Goal: Find specific page/section: Find specific page/section

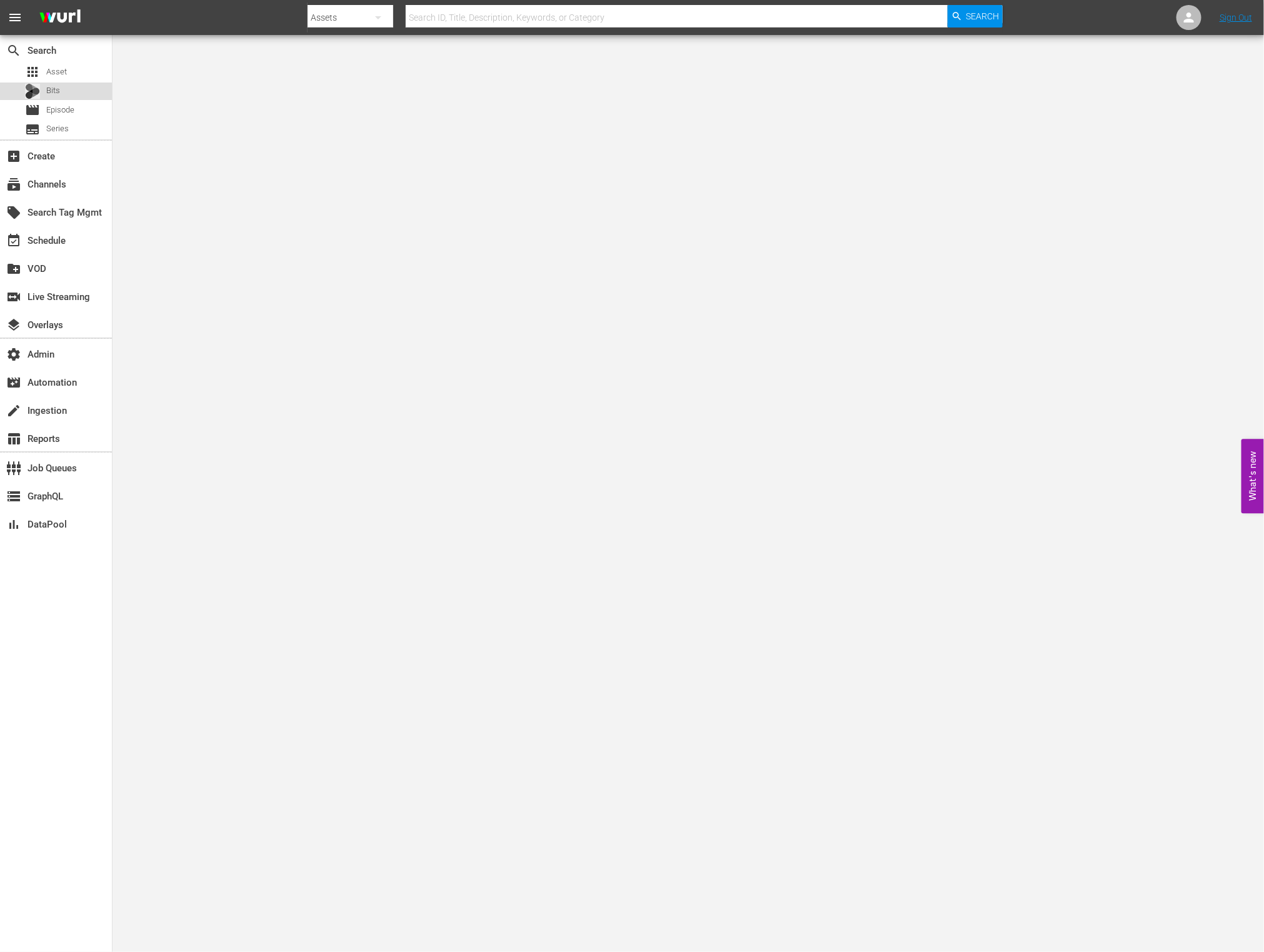
click at [67, 91] on div "Bits" at bounding box center [56, 91] width 112 height 18
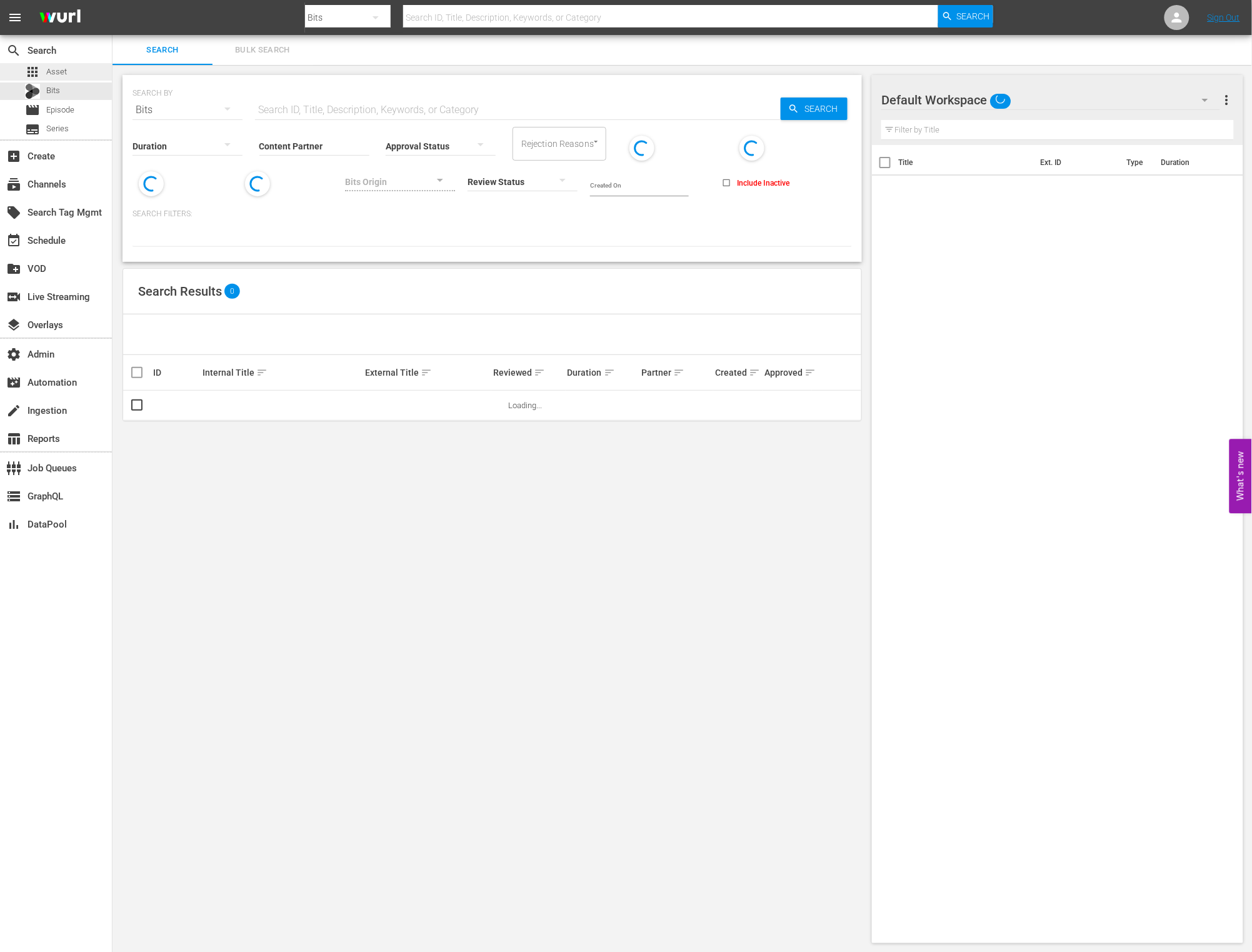
click at [72, 71] on div "apps Asset" at bounding box center [56, 71] width 112 height 18
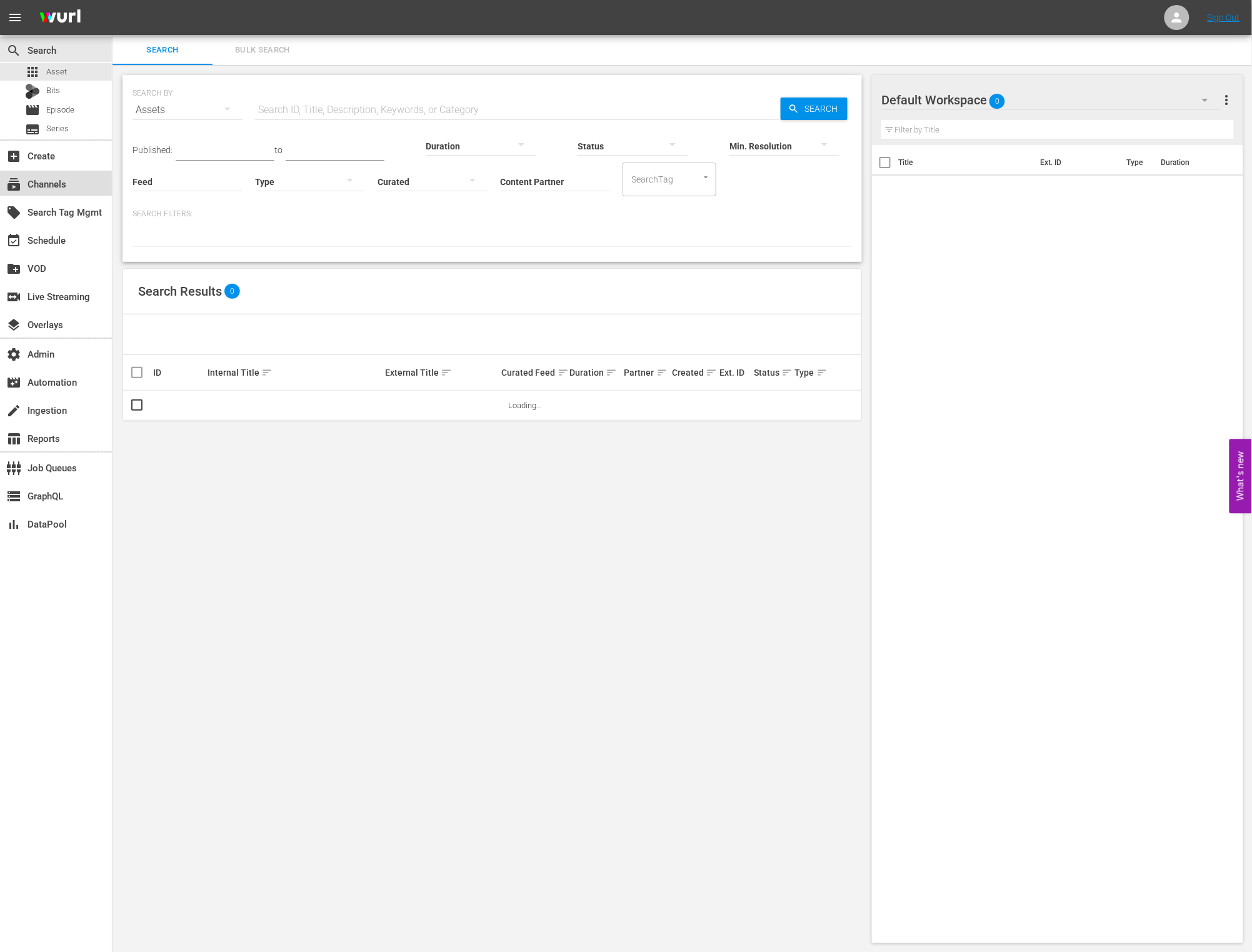
click at [69, 180] on div "subscriptions Channels" at bounding box center [35, 182] width 70 height 11
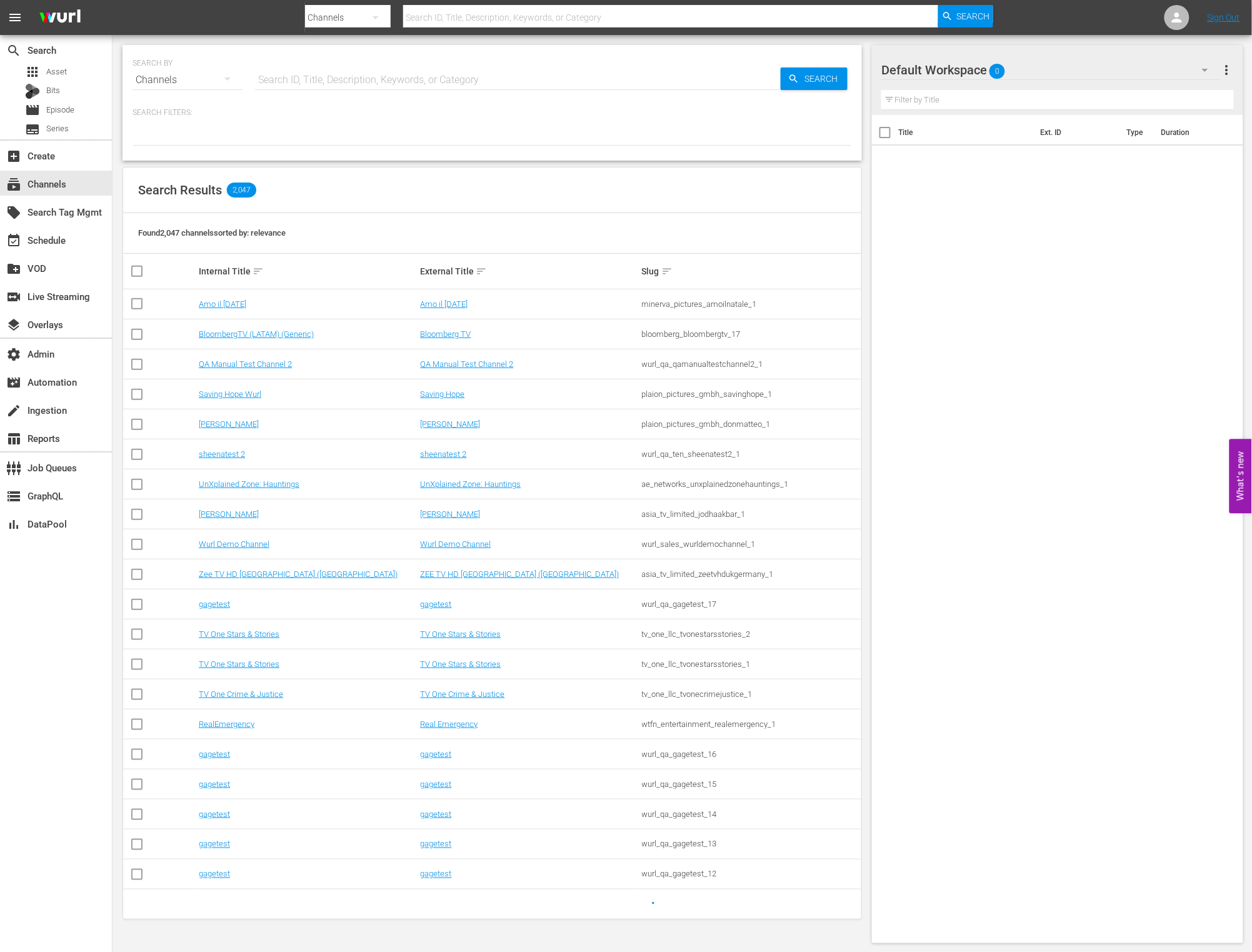
click at [284, 82] on input "text" at bounding box center [518, 80] width 526 height 30
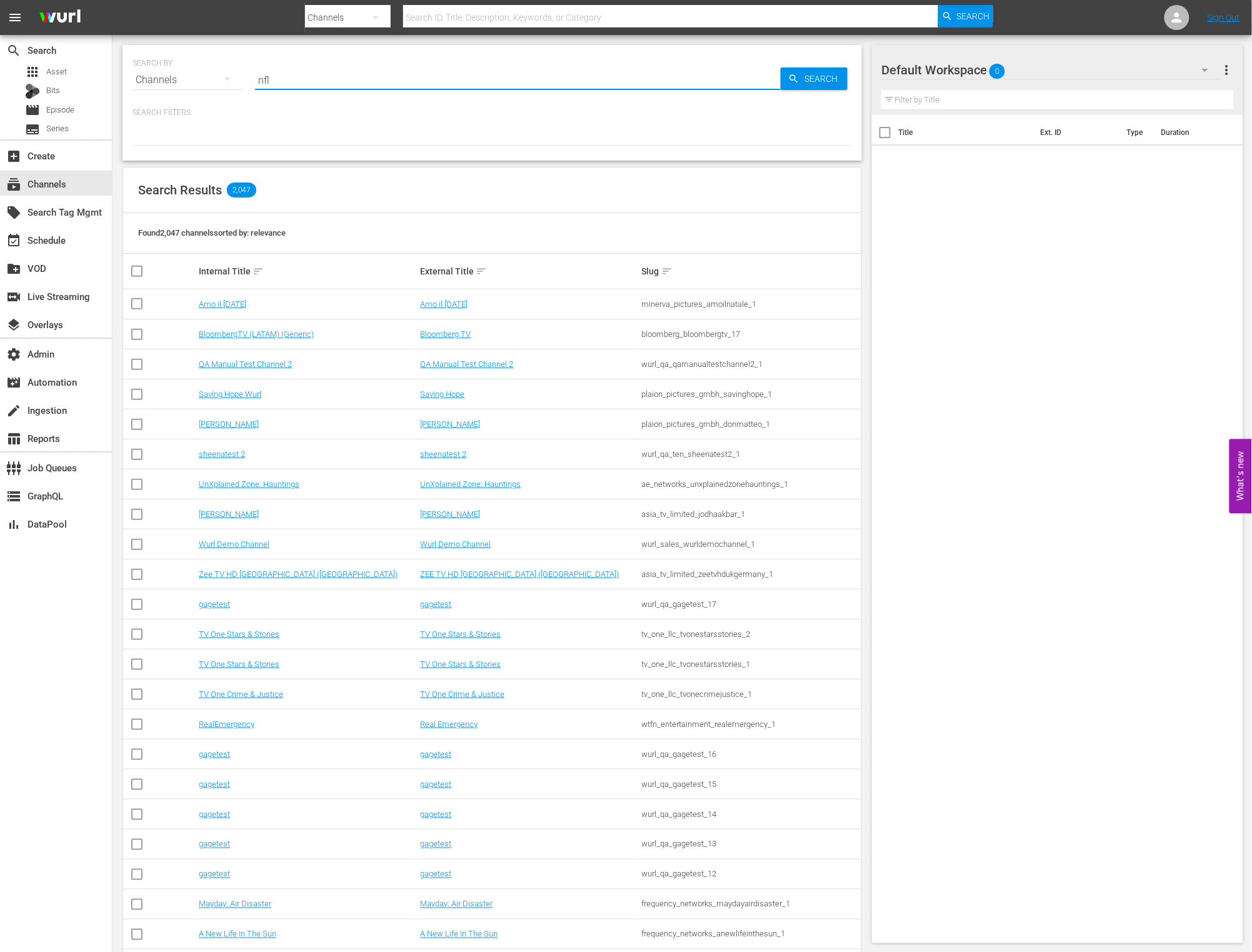
type input "nfl"
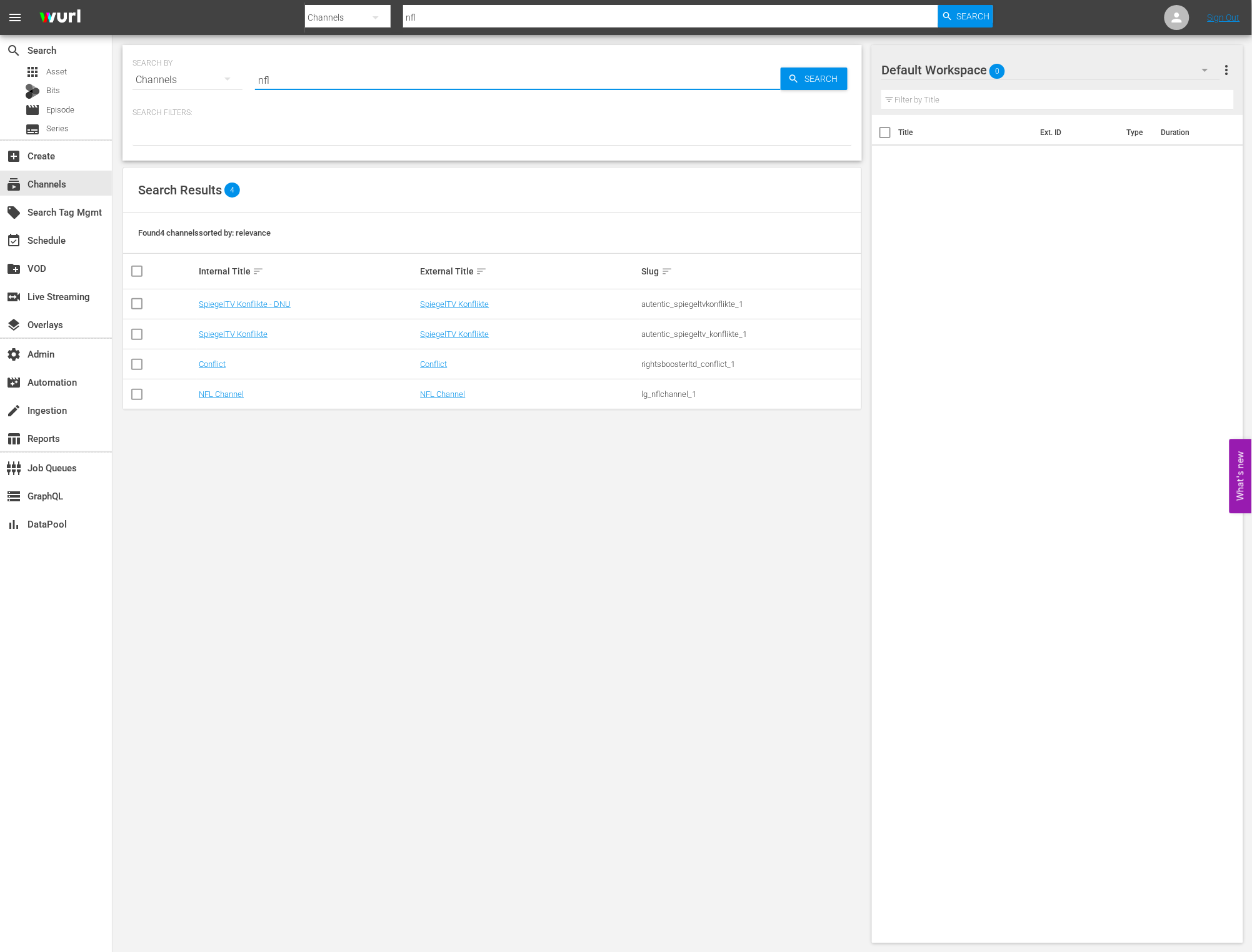
drag, startPoint x: 435, startPoint y: 581, endPoint x: 451, endPoint y: 488, distance: 94.4
click at [435, 580] on div "SEARCH BY Search By Channels Search ID, Title, Description, Keywords, or Catego…" at bounding box center [492, 493] width 760 height 918
click at [446, 389] on link "NFL Channel" at bounding box center [443, 394] width 45 height 9
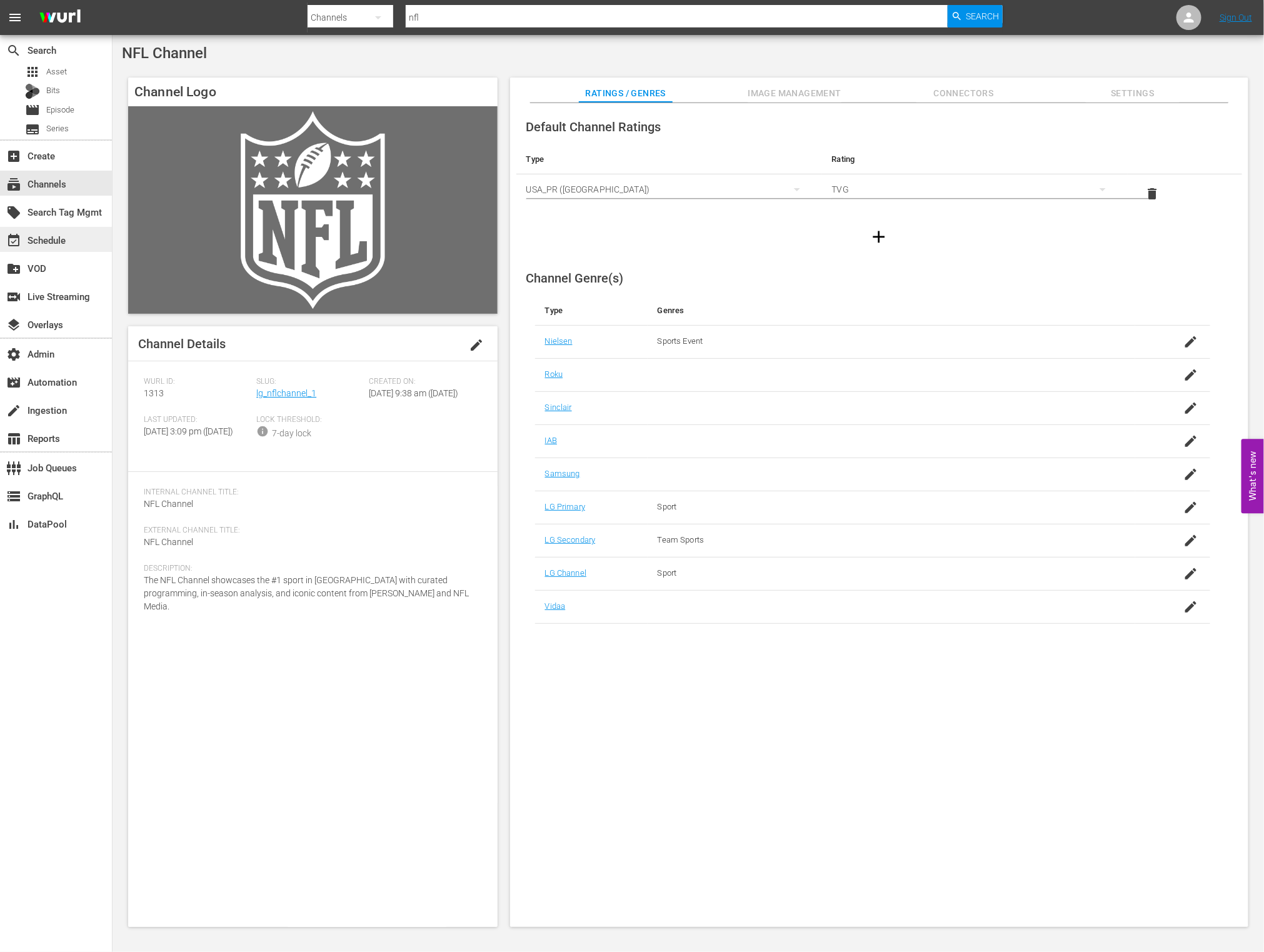
click at [93, 242] on div "event_available Schedule" at bounding box center [56, 239] width 112 height 25
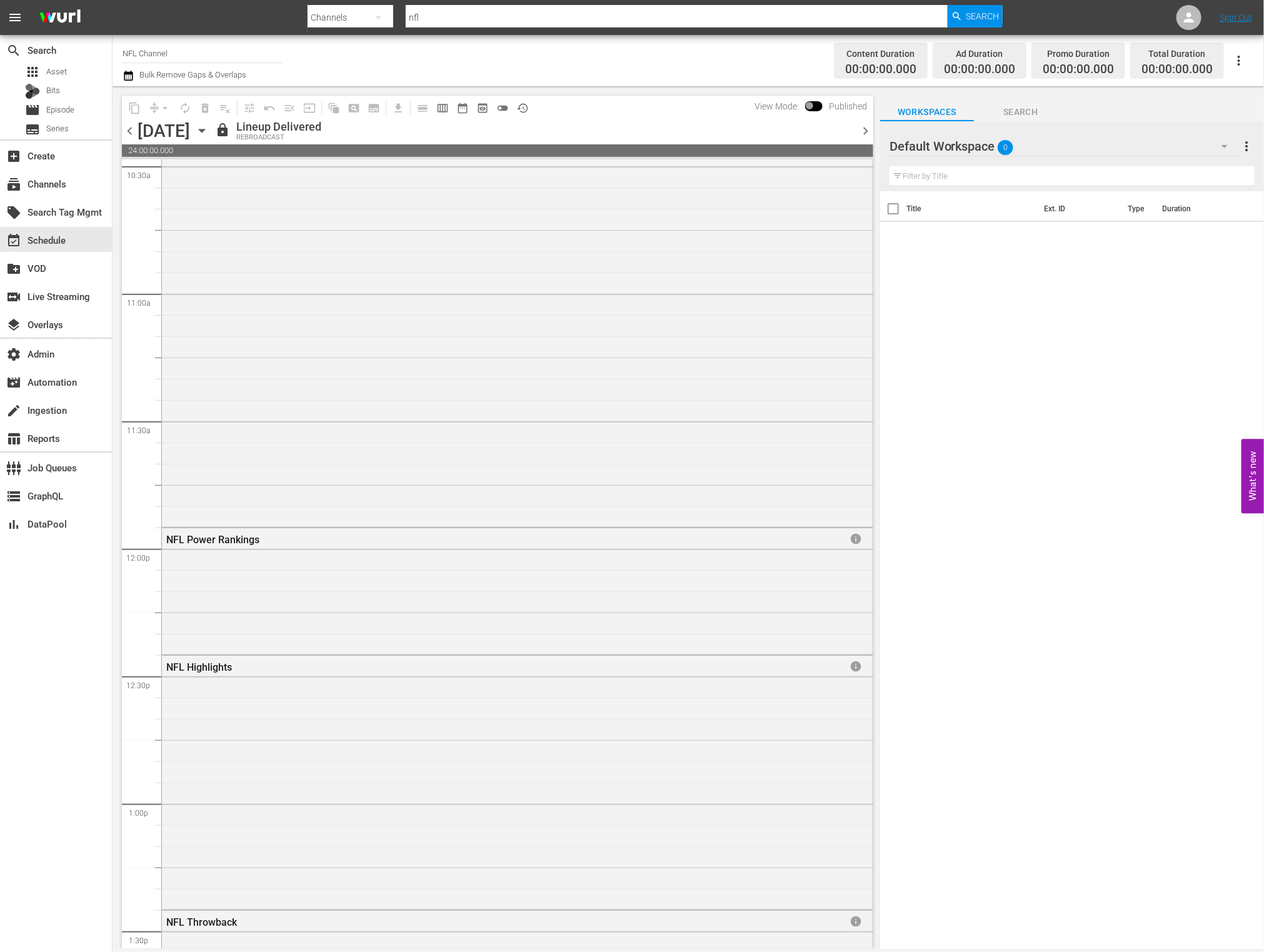
scroll to position [5329, 0]
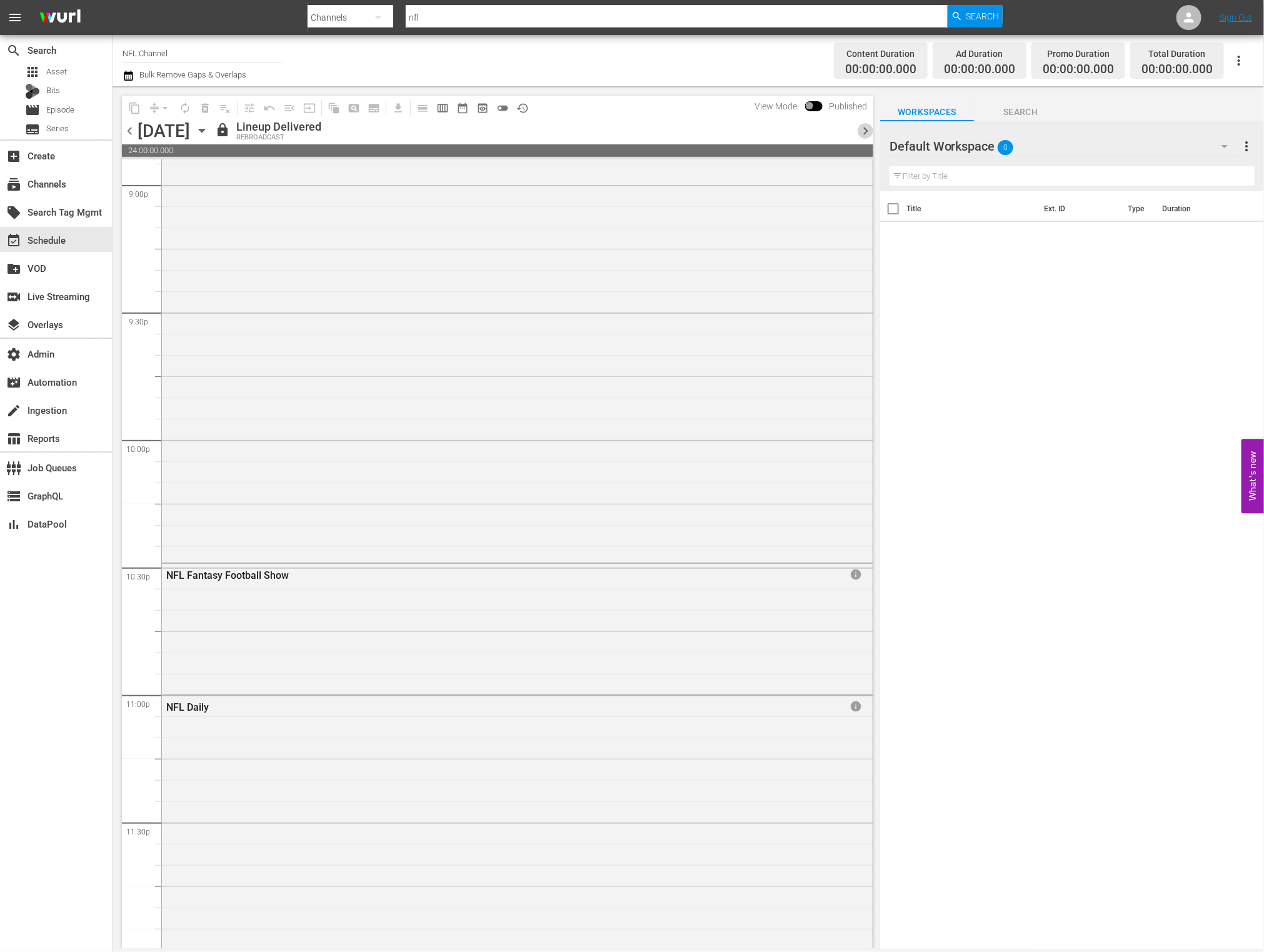
click at [862, 137] on span "chevron_right" at bounding box center [865, 131] width 16 height 16
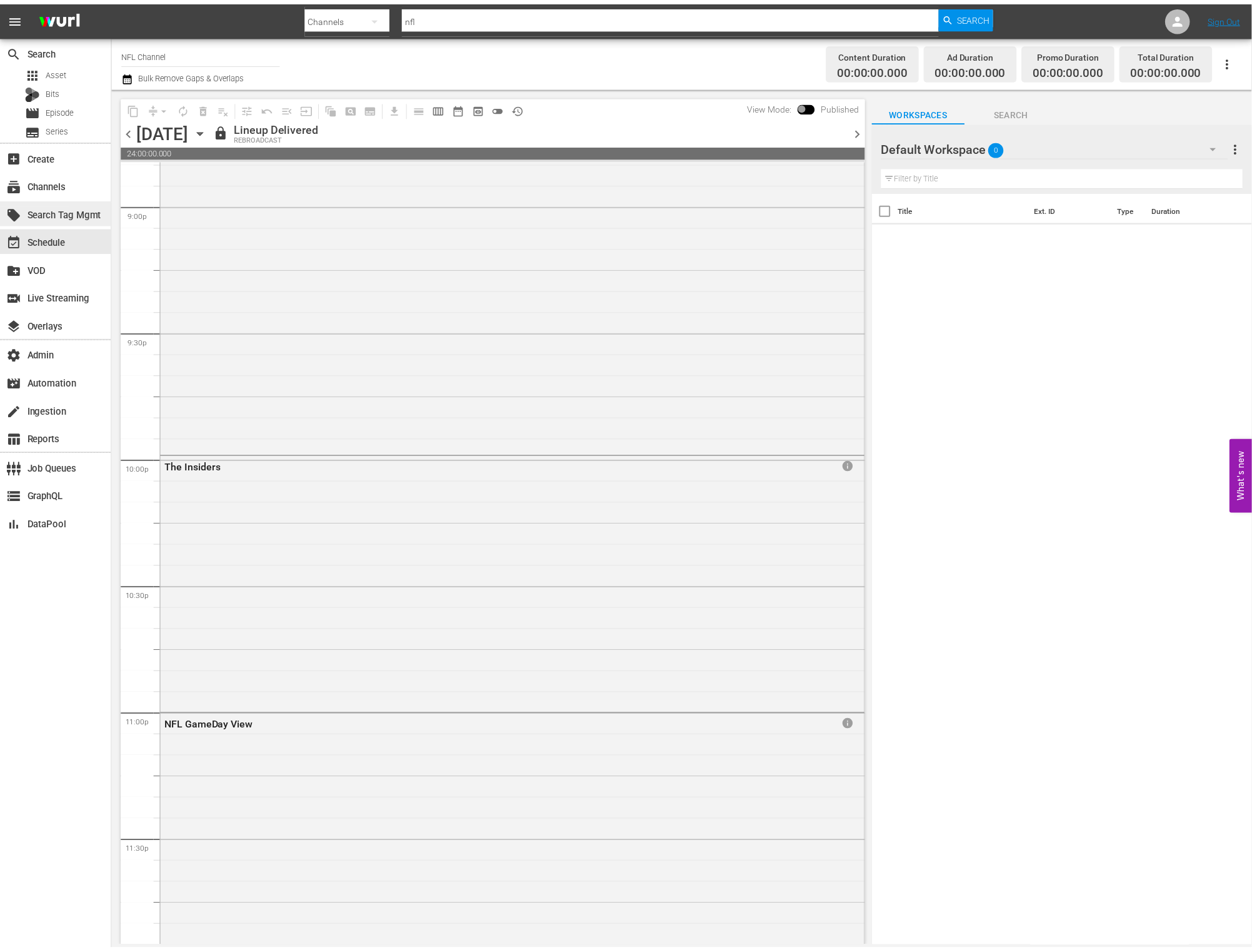
scroll to position [4247, 0]
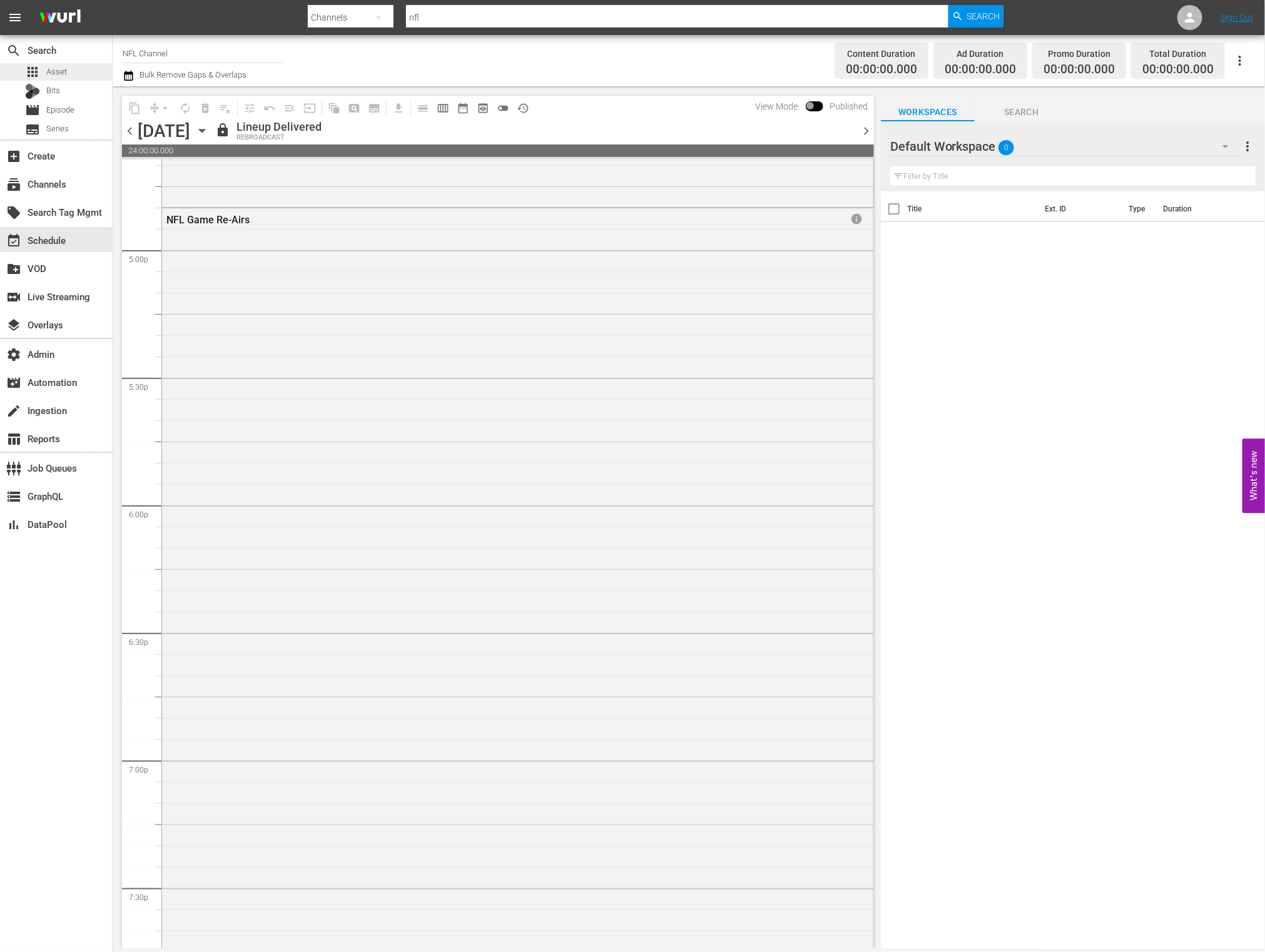
click at [53, 69] on span "Asset" at bounding box center [56, 72] width 21 height 13
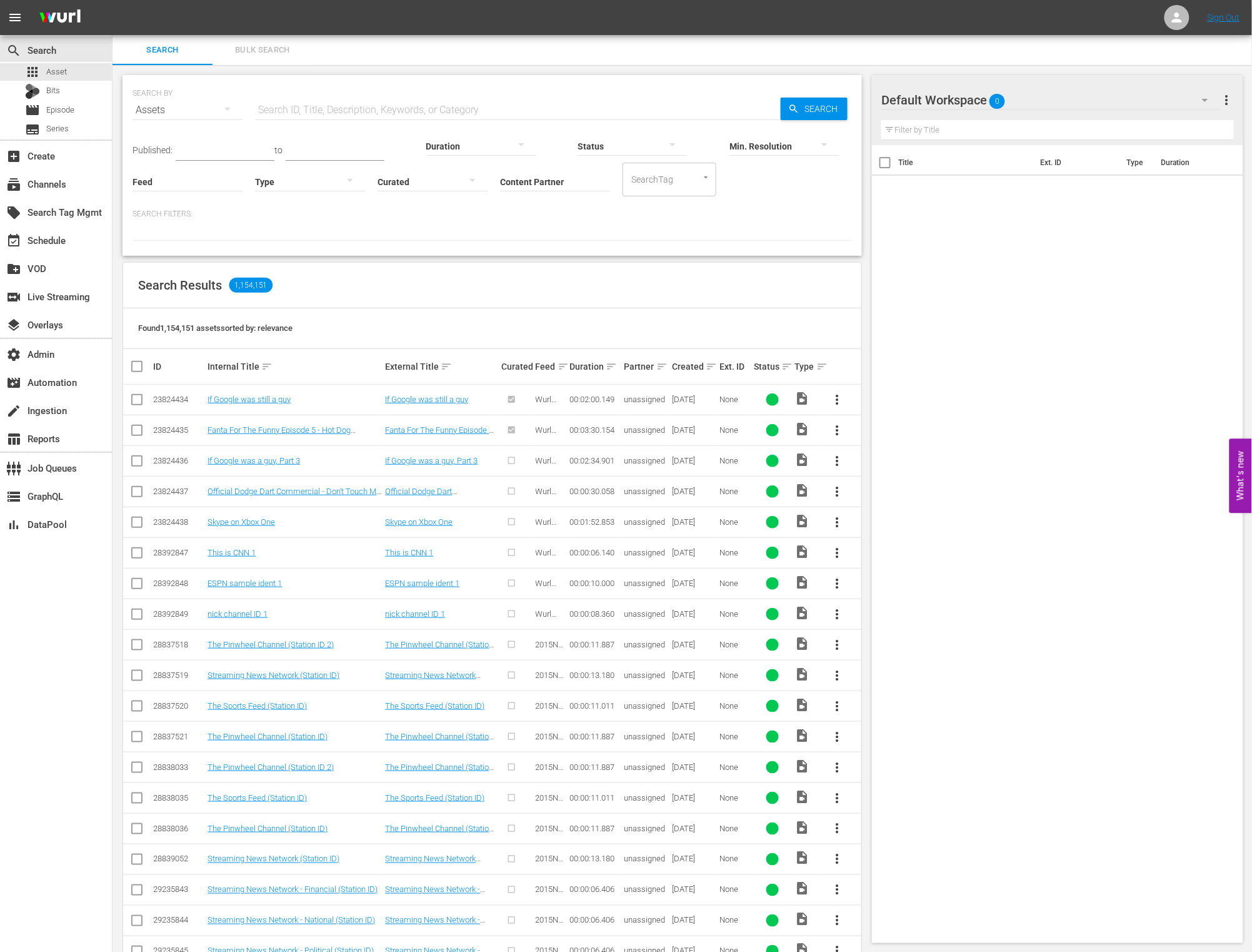
click at [608, 245] on div "SEARCH BY Search By Assets Search ID, Title, Description, Keywords, or Category…" at bounding box center [492, 165] width 739 height 181
